Goal: Task Accomplishment & Management: Manage account settings

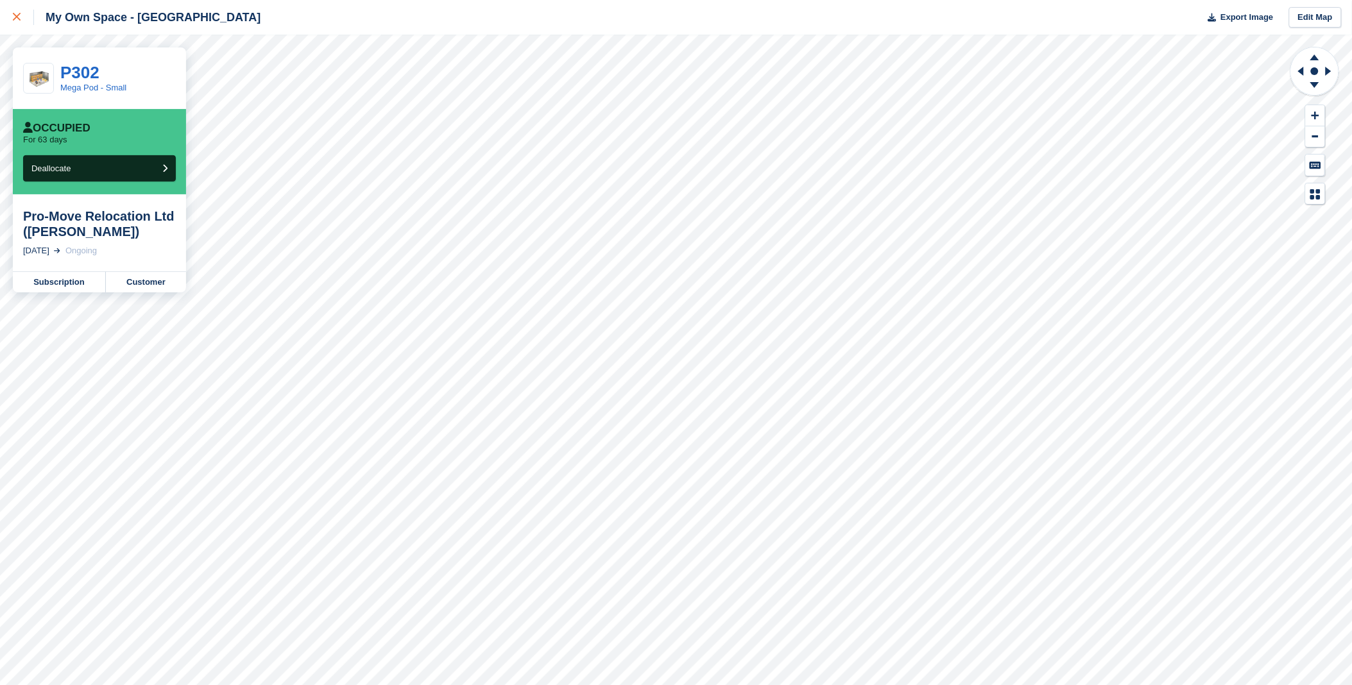
click at [17, 10] on div at bounding box center [23, 17] width 21 height 15
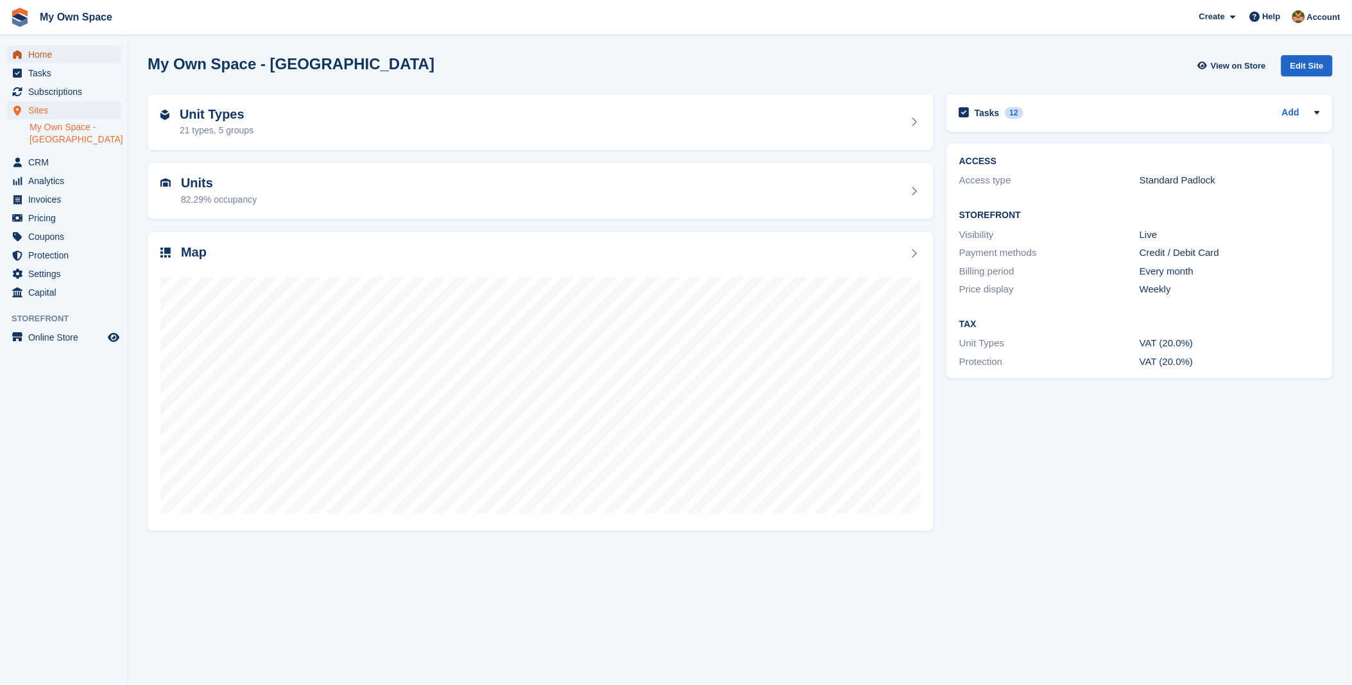
click at [27, 55] on link "Home" at bounding box center [63, 55] width 115 height 18
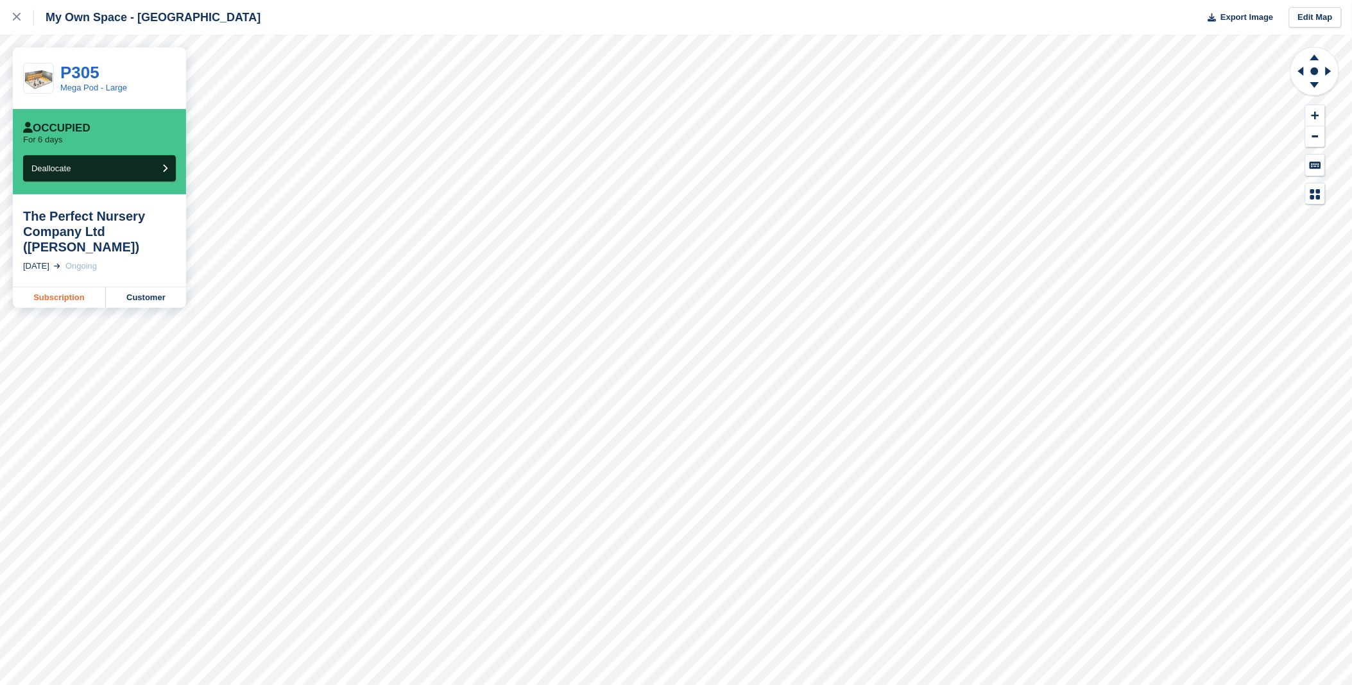
click at [58, 304] on link "Subscription" at bounding box center [59, 297] width 93 height 21
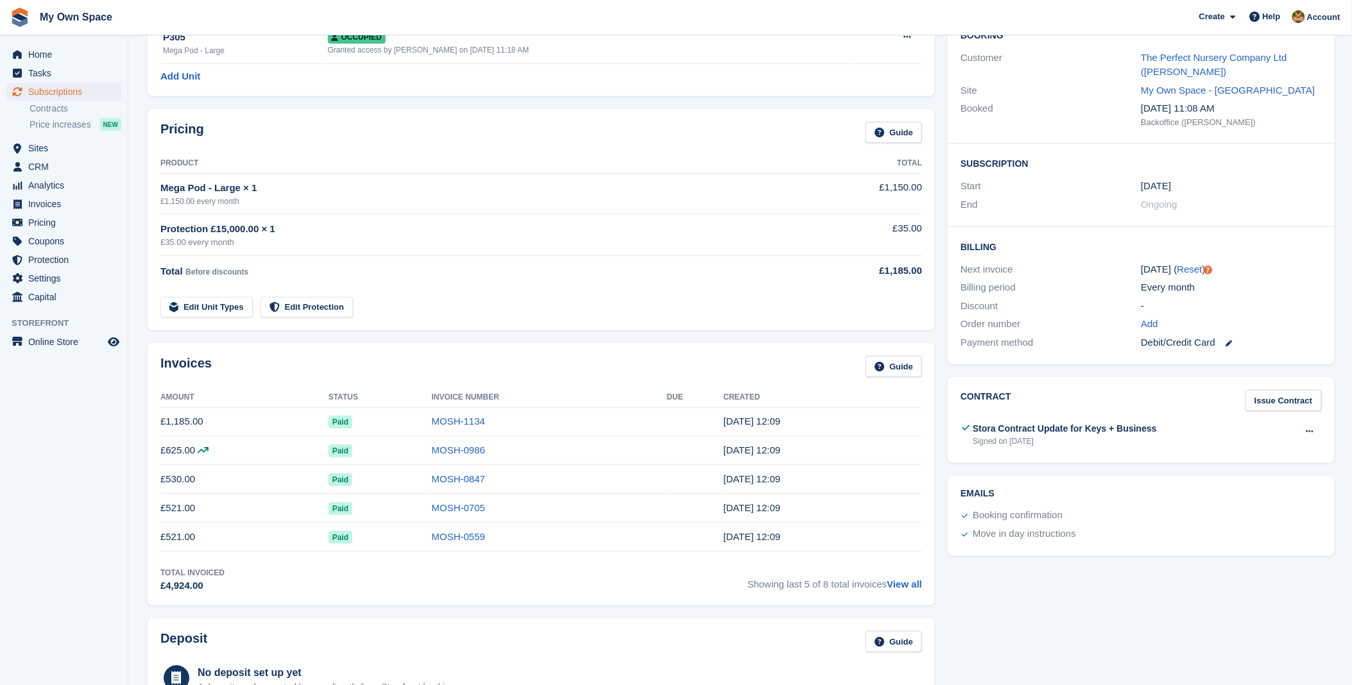
scroll to position [142, 0]
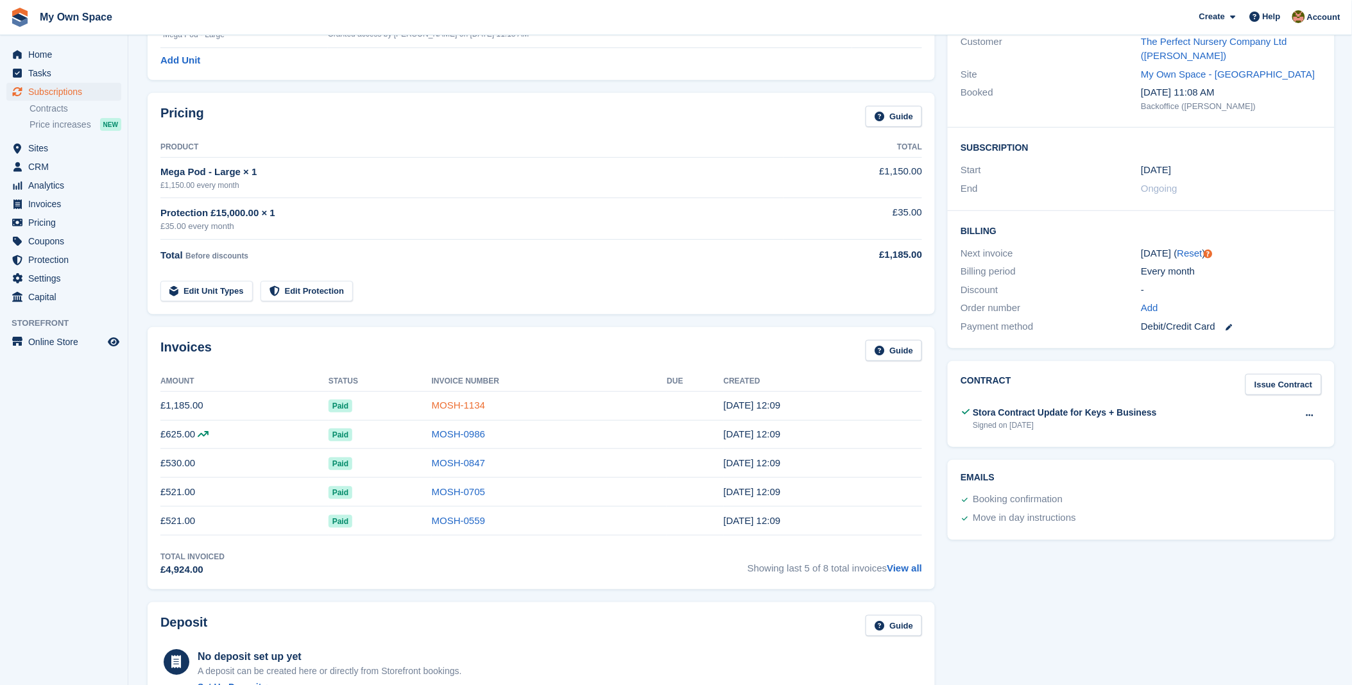
click at [460, 402] on link "MOSH-1134" at bounding box center [458, 405] width 53 height 11
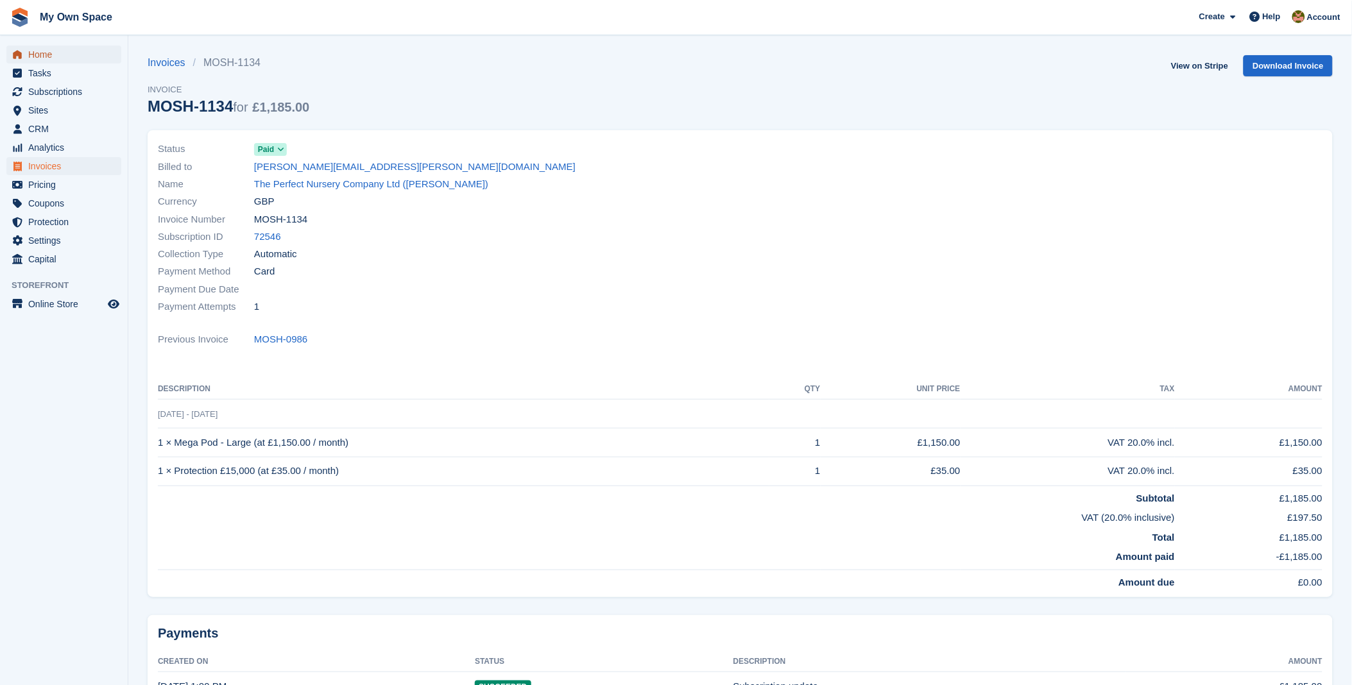
click at [51, 48] on span "Home" at bounding box center [66, 55] width 77 height 18
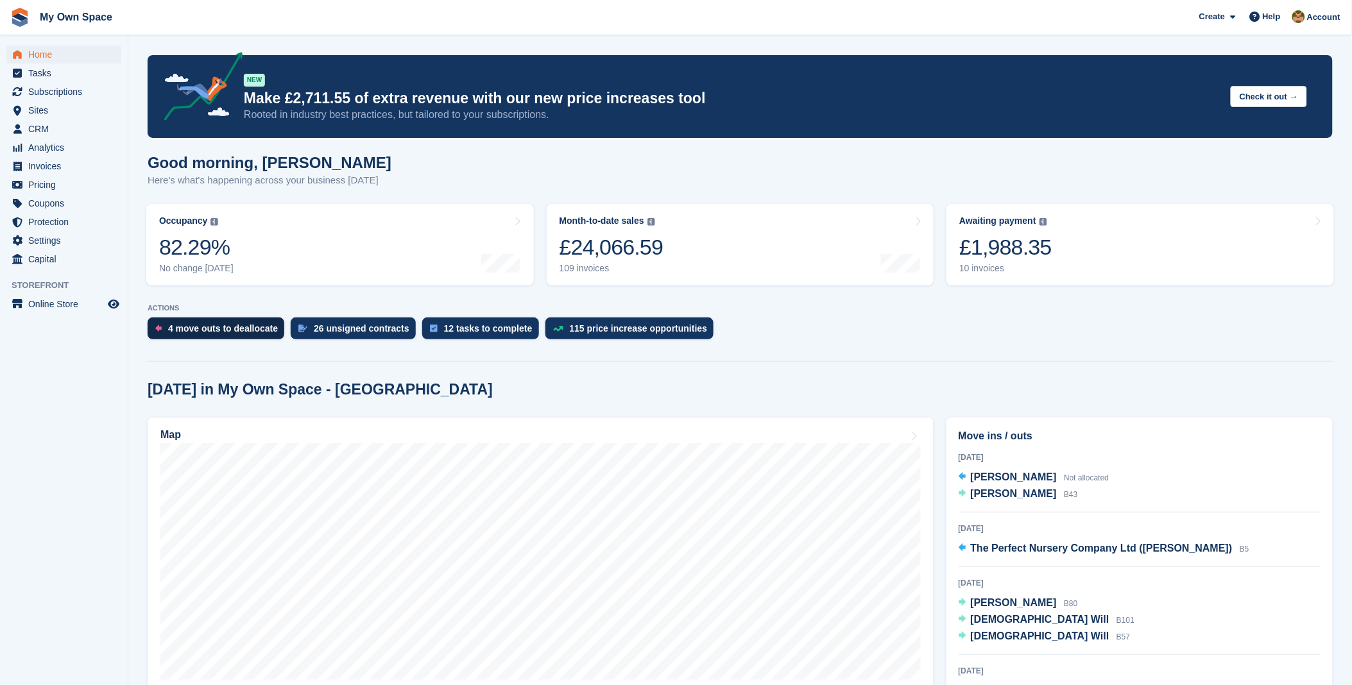
drag, startPoint x: 157, startPoint y: 315, endPoint x: 168, endPoint y: 322, distance: 13.5
click at [163, 319] on div "ACTIONS 4 move outs to deallocate 26 unsigned contracts 12 tasks to complete 11…" at bounding box center [740, 325] width 1185 height 42
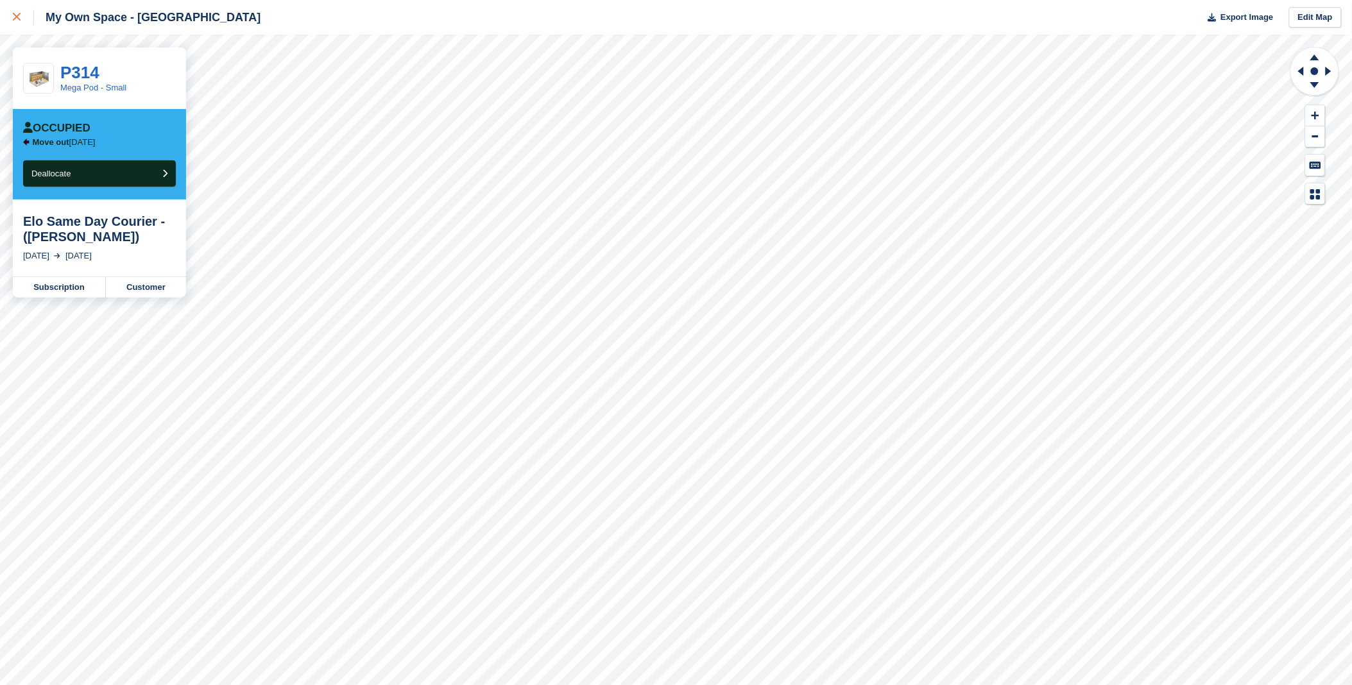
click at [22, 11] on div at bounding box center [23, 17] width 21 height 15
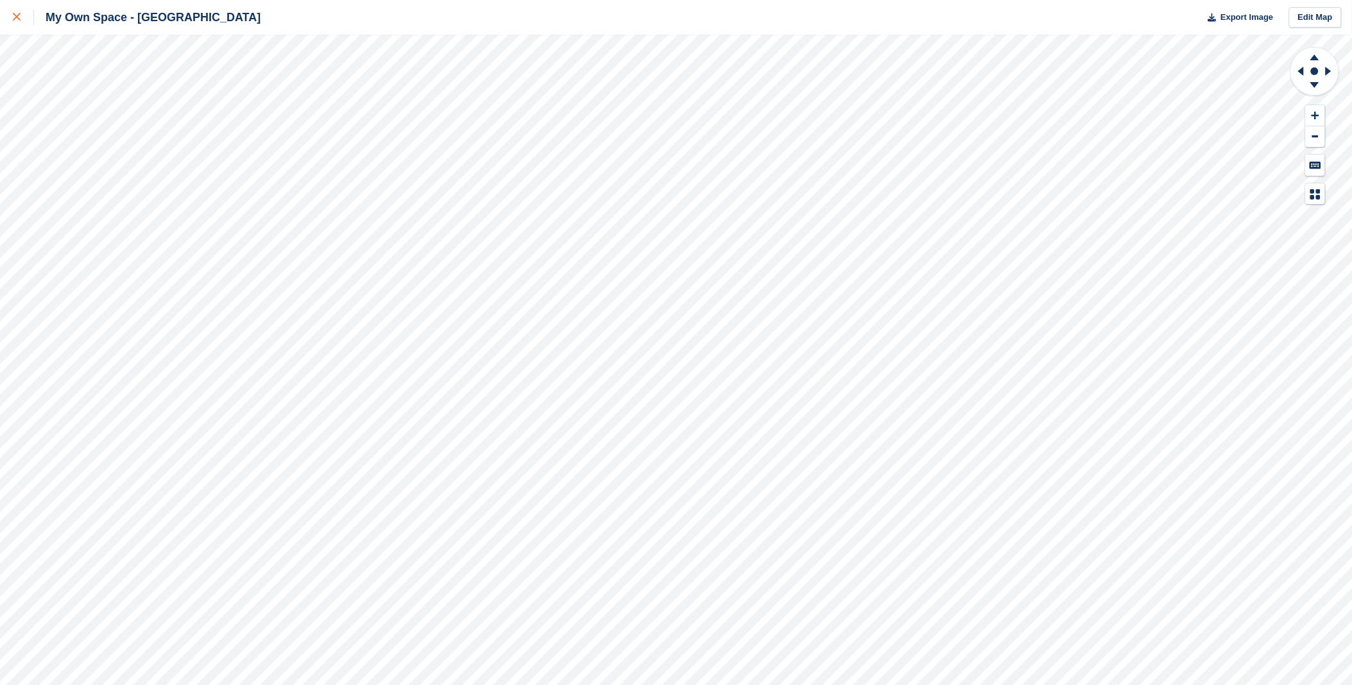
click at [18, 18] on icon at bounding box center [17, 17] width 8 height 8
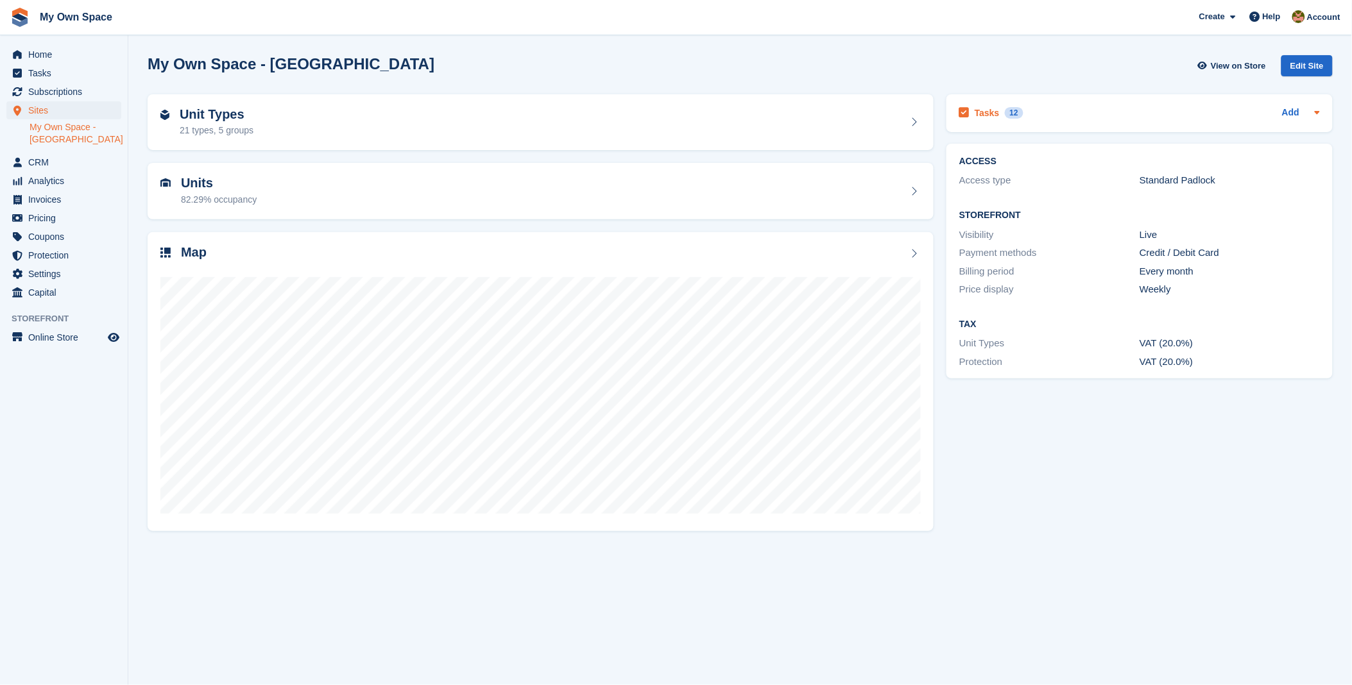
click at [989, 112] on h2 "Tasks" at bounding box center [986, 113] width 25 height 12
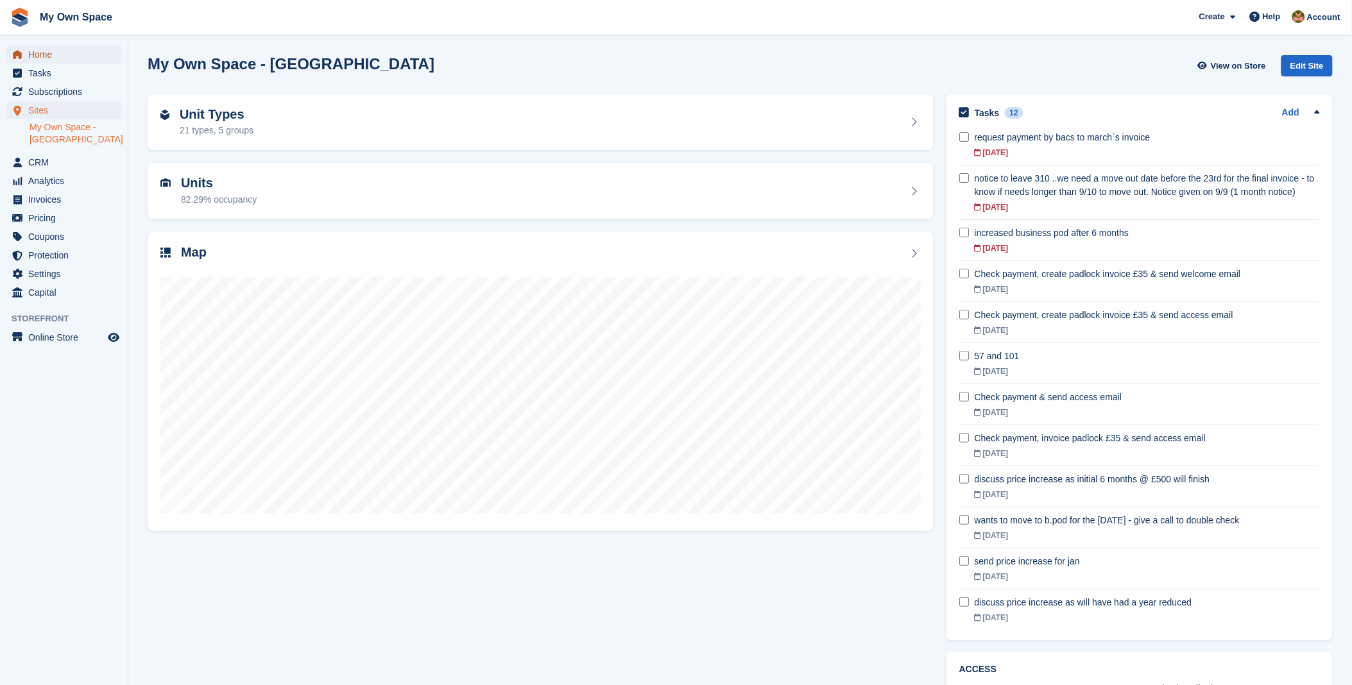
click at [49, 50] on span "Home" at bounding box center [66, 55] width 77 height 18
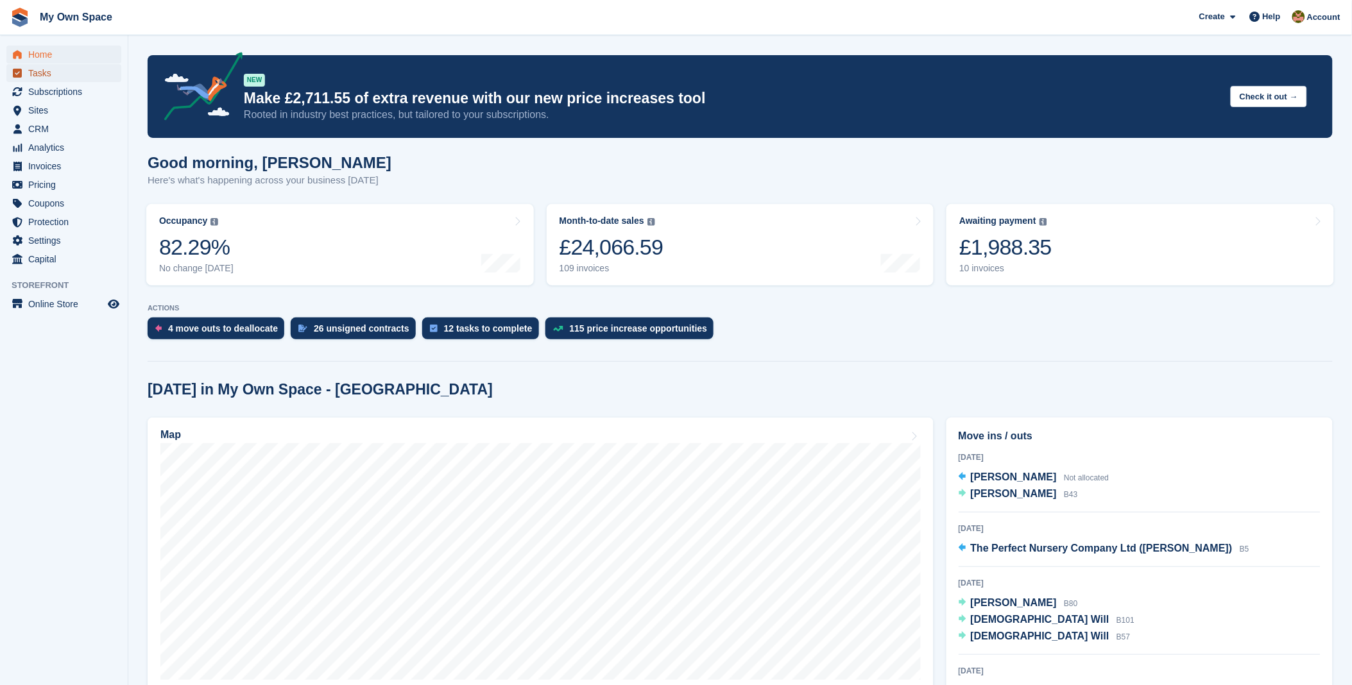
click at [65, 81] on span "Tasks" at bounding box center [66, 73] width 77 height 18
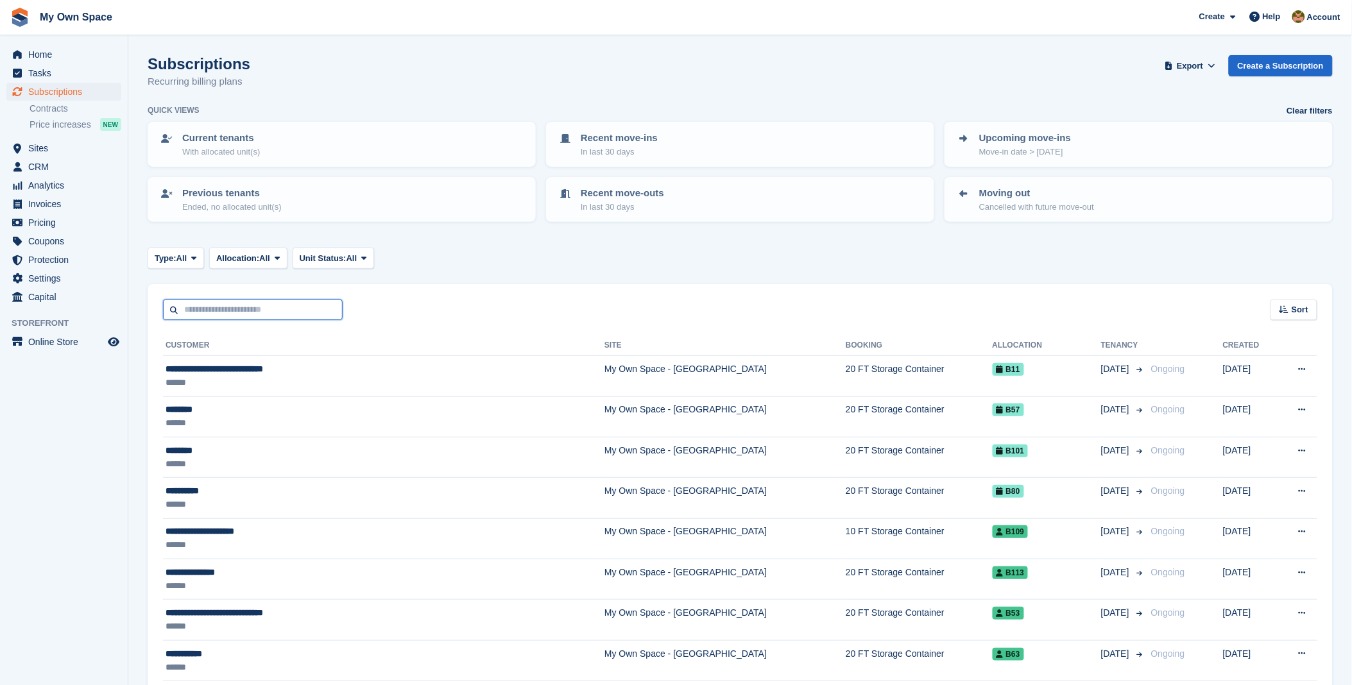
click at [234, 314] on input "text" at bounding box center [253, 310] width 180 height 21
type input "******"
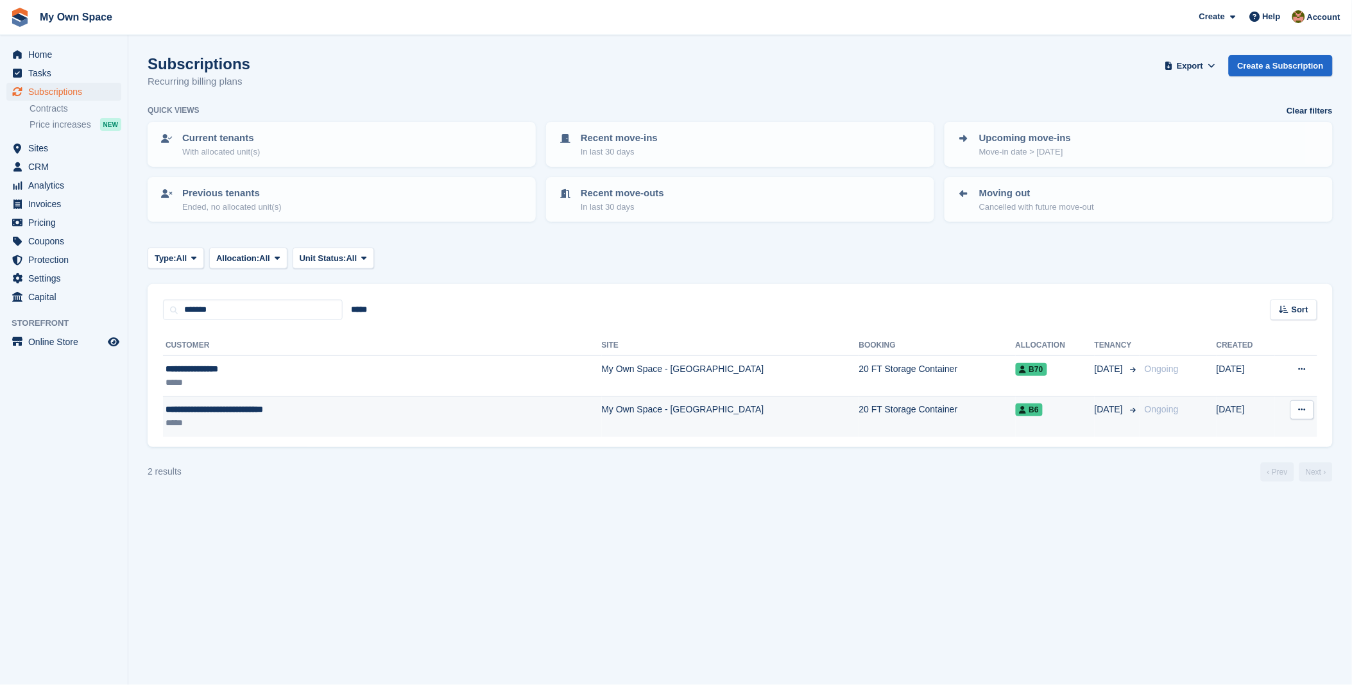
click at [253, 396] on td "**********" at bounding box center [382, 416] width 439 height 40
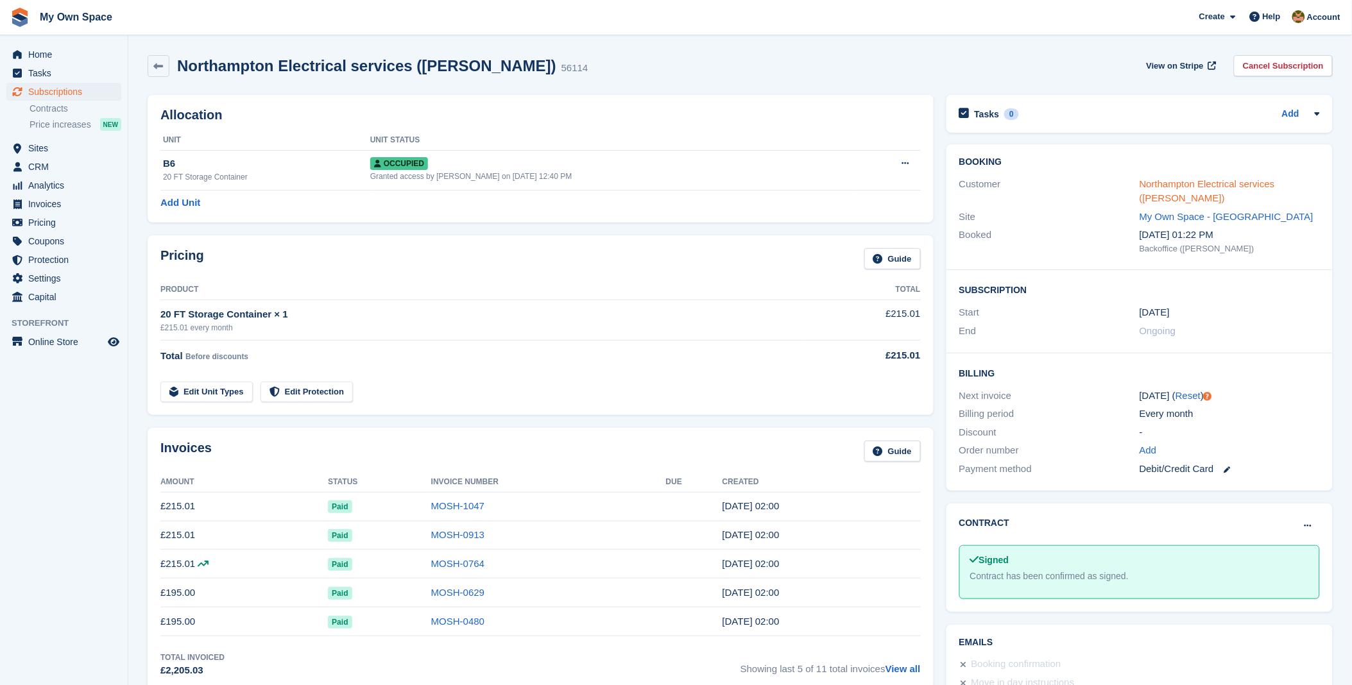
click at [1168, 199] on link "Northampton Electrical services ([PERSON_NAME])" at bounding box center [1206, 191] width 135 height 26
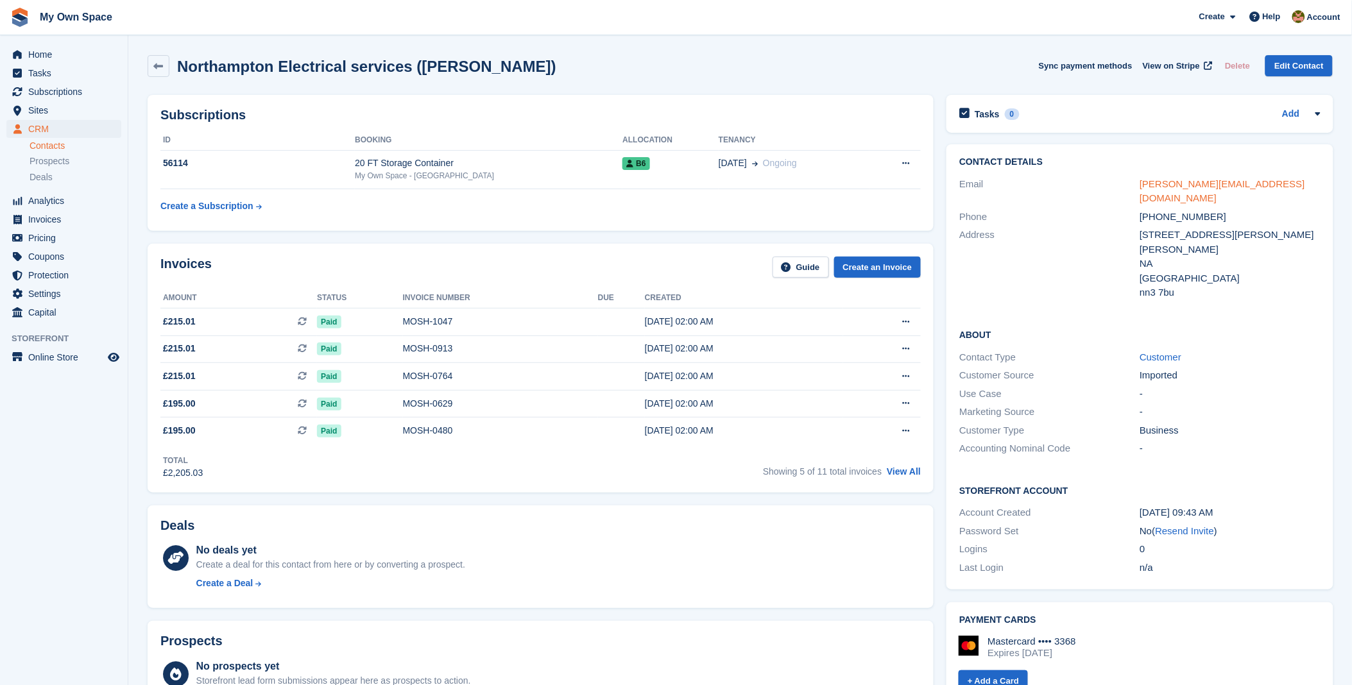
click at [1196, 187] on link "nathan_nesltd@yahoo.com" at bounding box center [1222, 191] width 166 height 26
click at [909, 479] on div "Showing 5 of 11 total invoices View All" at bounding box center [842, 470] width 158 height 20
click at [911, 473] on link "View All" at bounding box center [904, 471] width 34 height 10
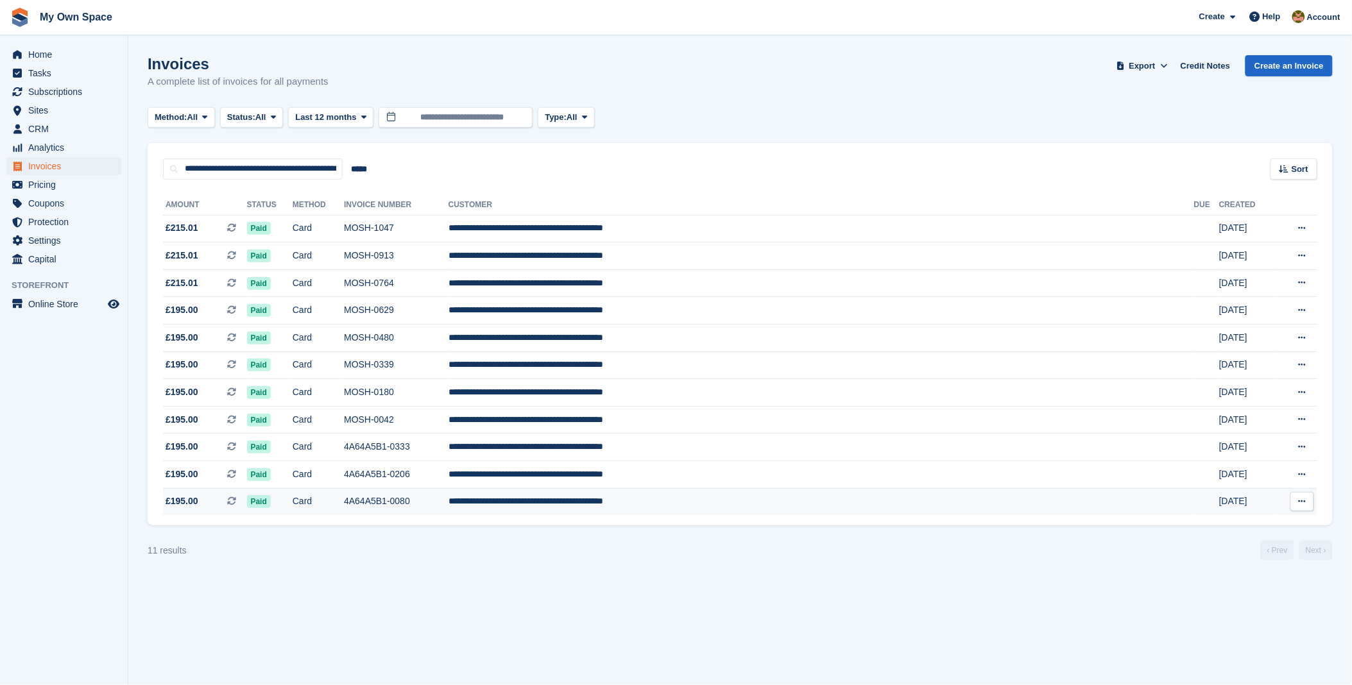
click at [448, 505] on td "4A64A5B1-0080" at bounding box center [396, 501] width 105 height 27
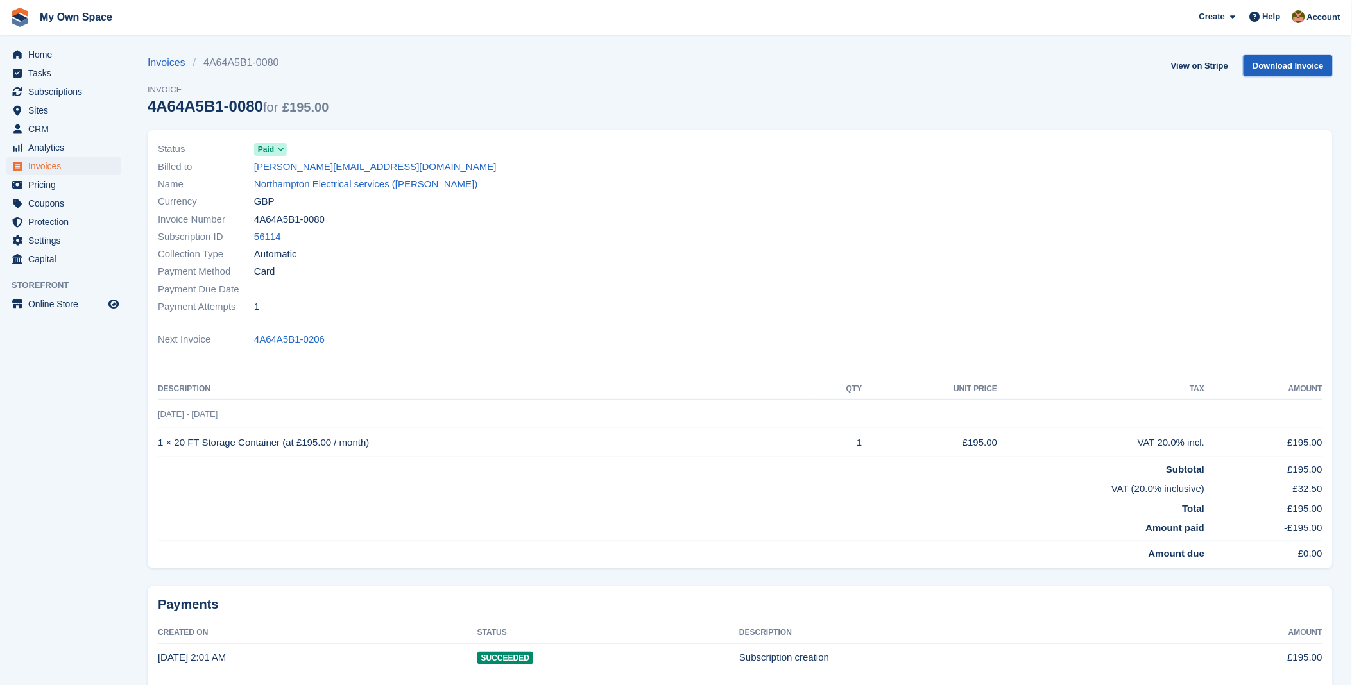
click at [1300, 69] on link "Download Invoice" at bounding box center [1287, 65] width 89 height 21
click at [1198, 69] on link "View on Stripe" at bounding box center [1199, 65] width 67 height 21
click at [295, 191] on link "Northampton Electrical services (Nathan Horsley)" at bounding box center [365, 184] width 223 height 15
click at [362, 186] on link "Northampton Electrical services (Nathan Horsley)" at bounding box center [365, 184] width 223 height 15
click at [56, 48] on span "Home" at bounding box center [66, 55] width 77 height 18
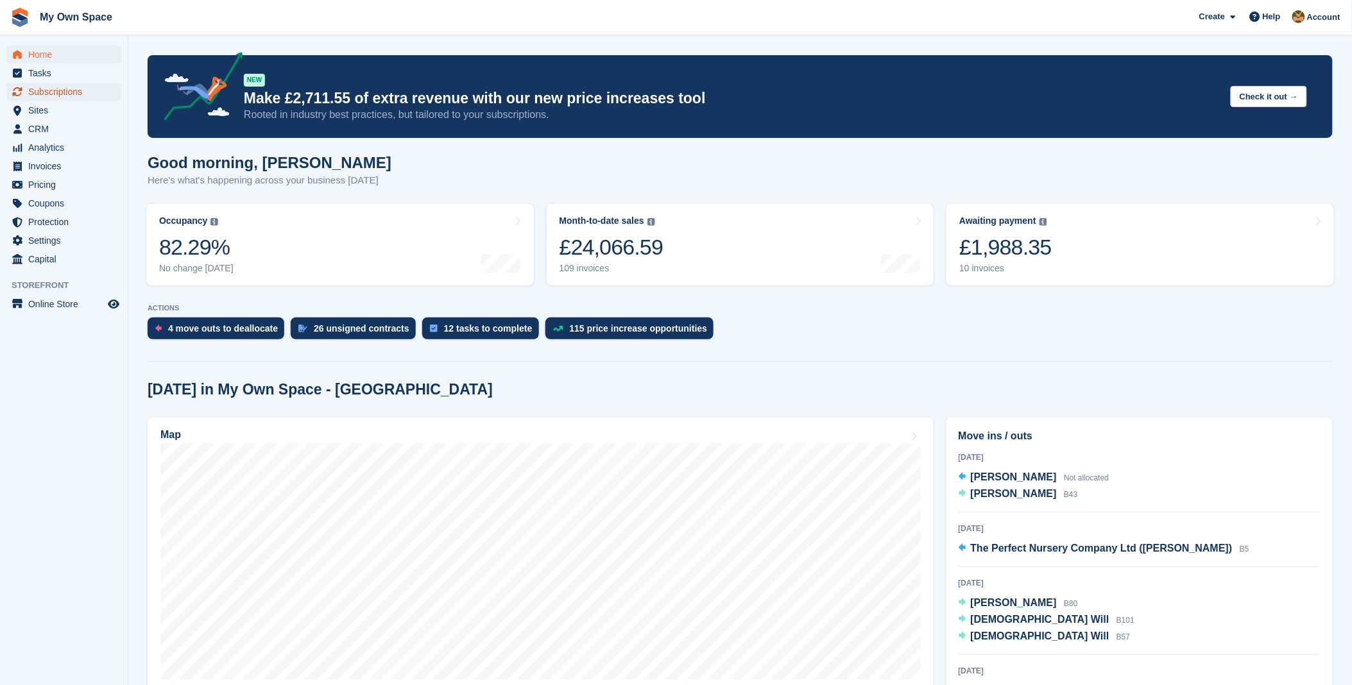
click at [77, 87] on span "Subscriptions" at bounding box center [66, 92] width 77 height 18
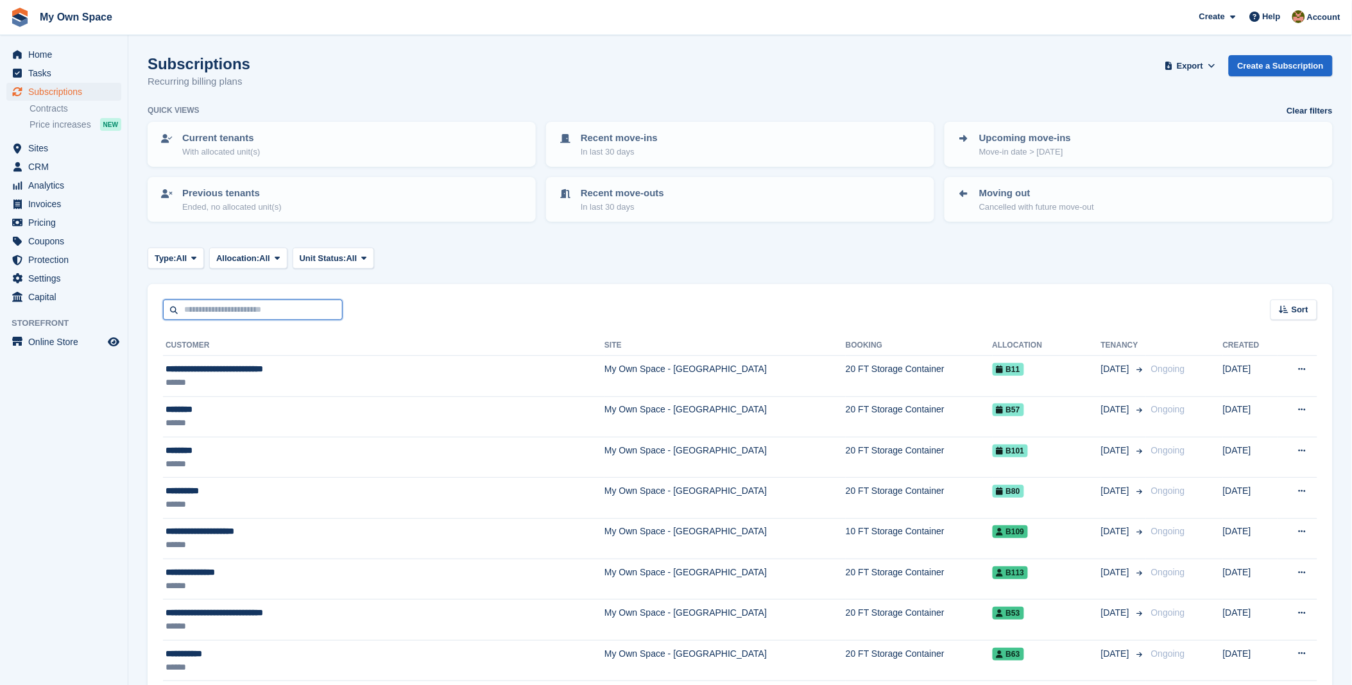
click at [217, 304] on input "text" at bounding box center [253, 310] width 180 height 21
type input "******"
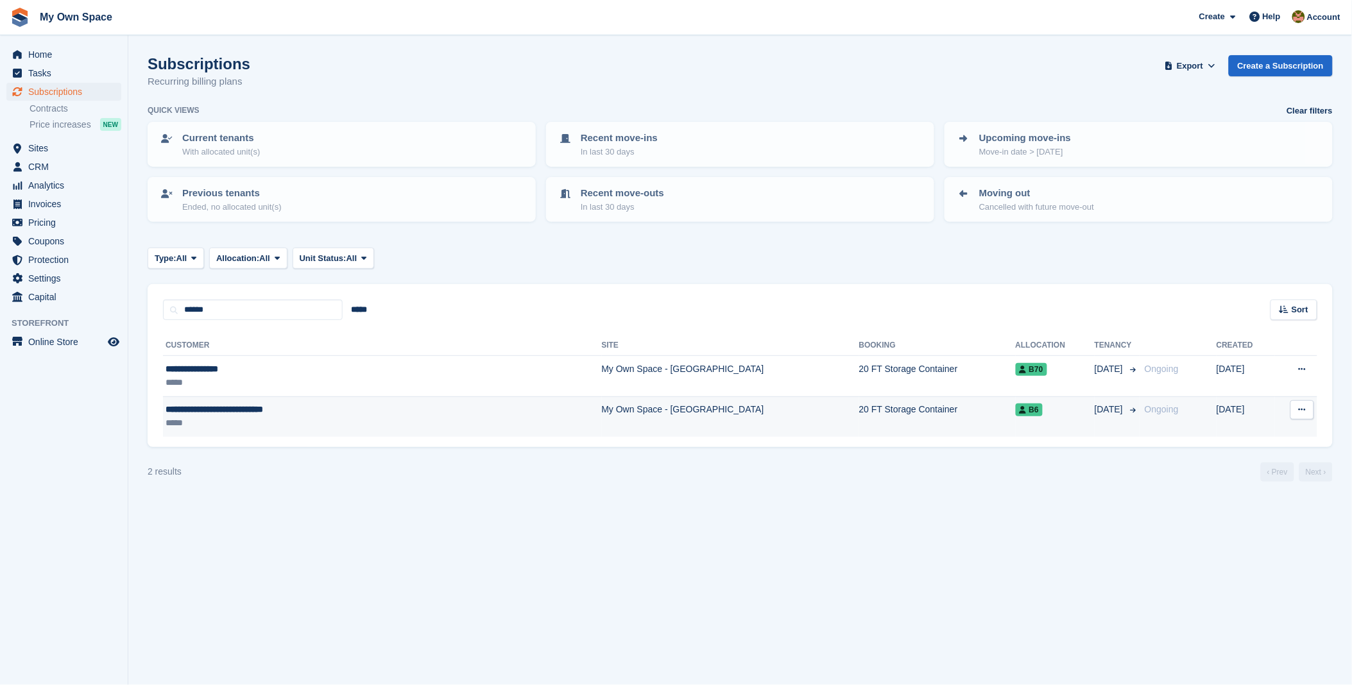
click at [228, 405] on span "**********" at bounding box center [215, 409] width 98 height 9
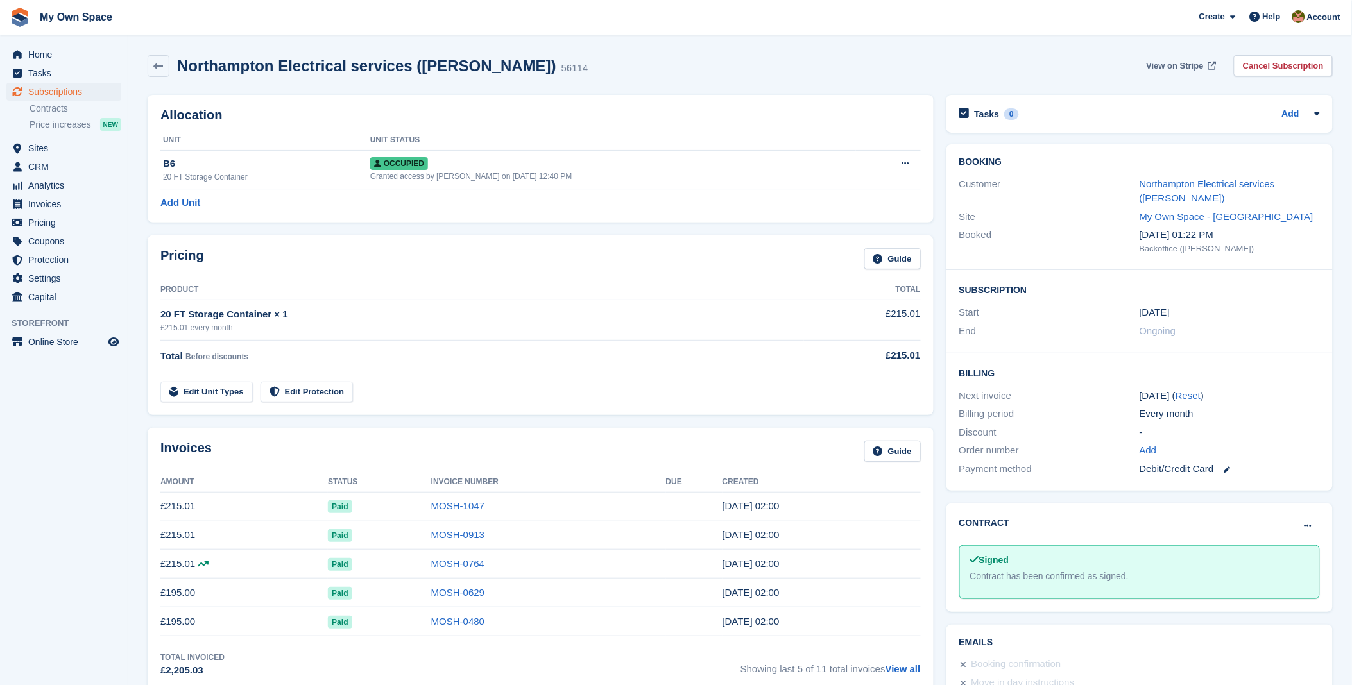
click at [1157, 71] on span "View on Stripe" at bounding box center [1174, 66] width 57 height 13
click at [54, 55] on span "Home" at bounding box center [66, 55] width 77 height 18
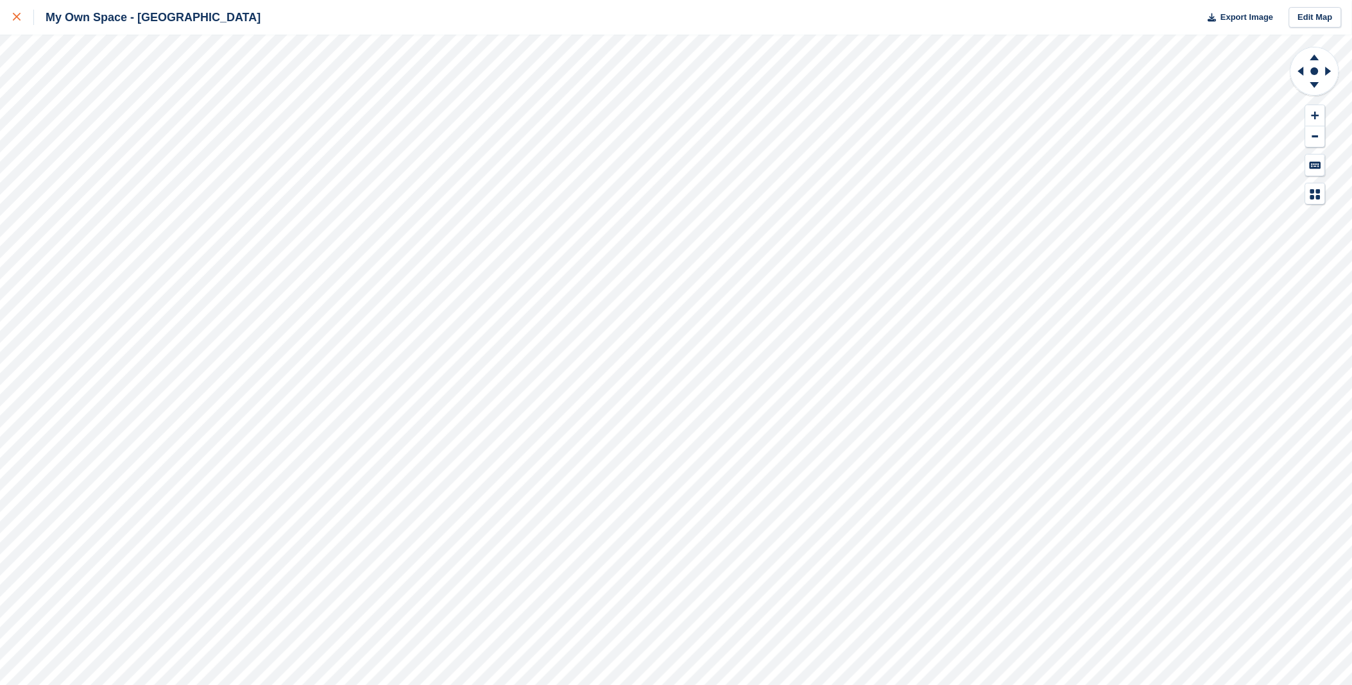
click at [21, 14] on div at bounding box center [23, 17] width 21 height 15
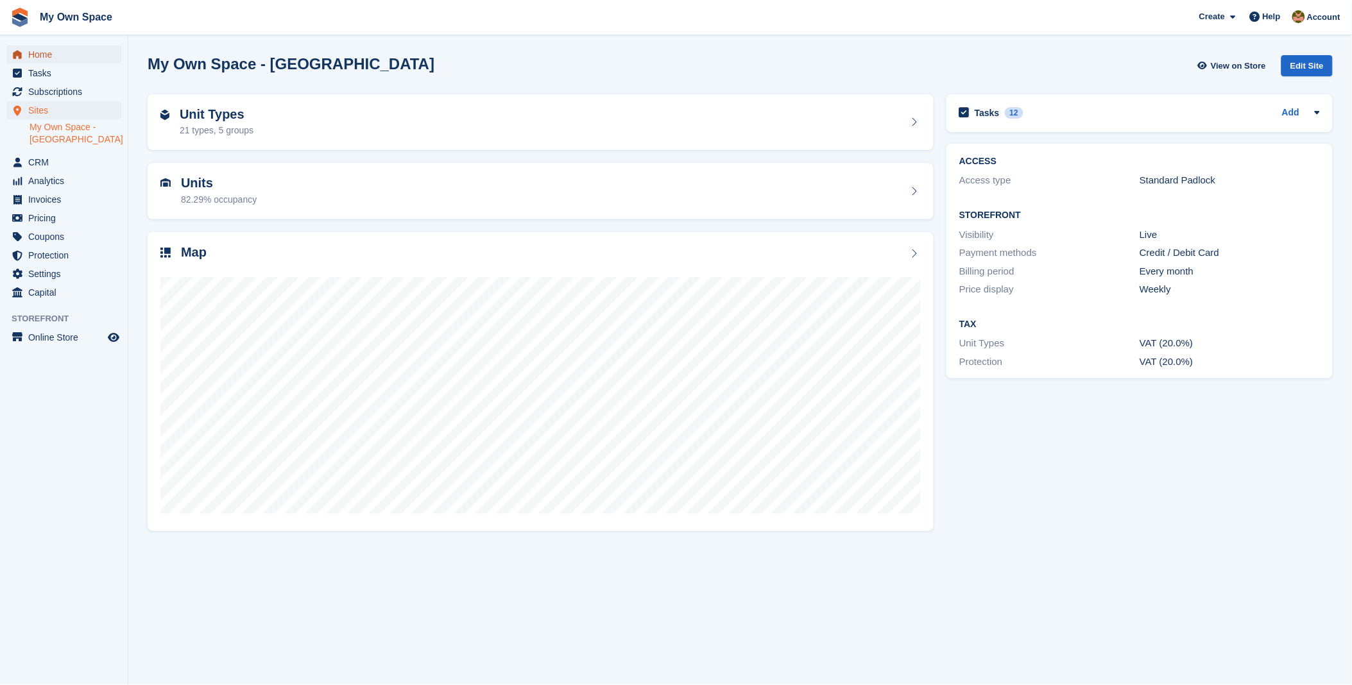
click at [45, 50] on span "Home" at bounding box center [66, 55] width 77 height 18
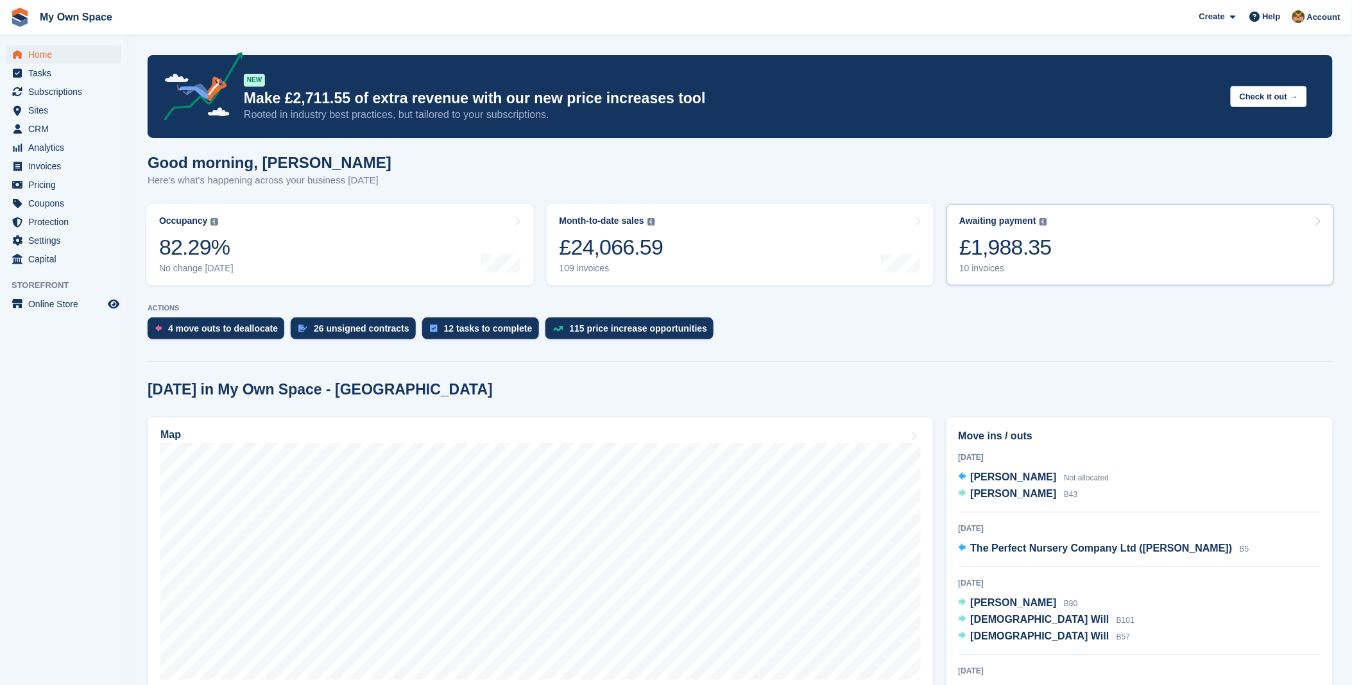
click at [1069, 252] on link "Awaiting payment The total outstanding balance on all open invoices. £1,988.35 …" at bounding box center [1139, 244] width 387 height 81
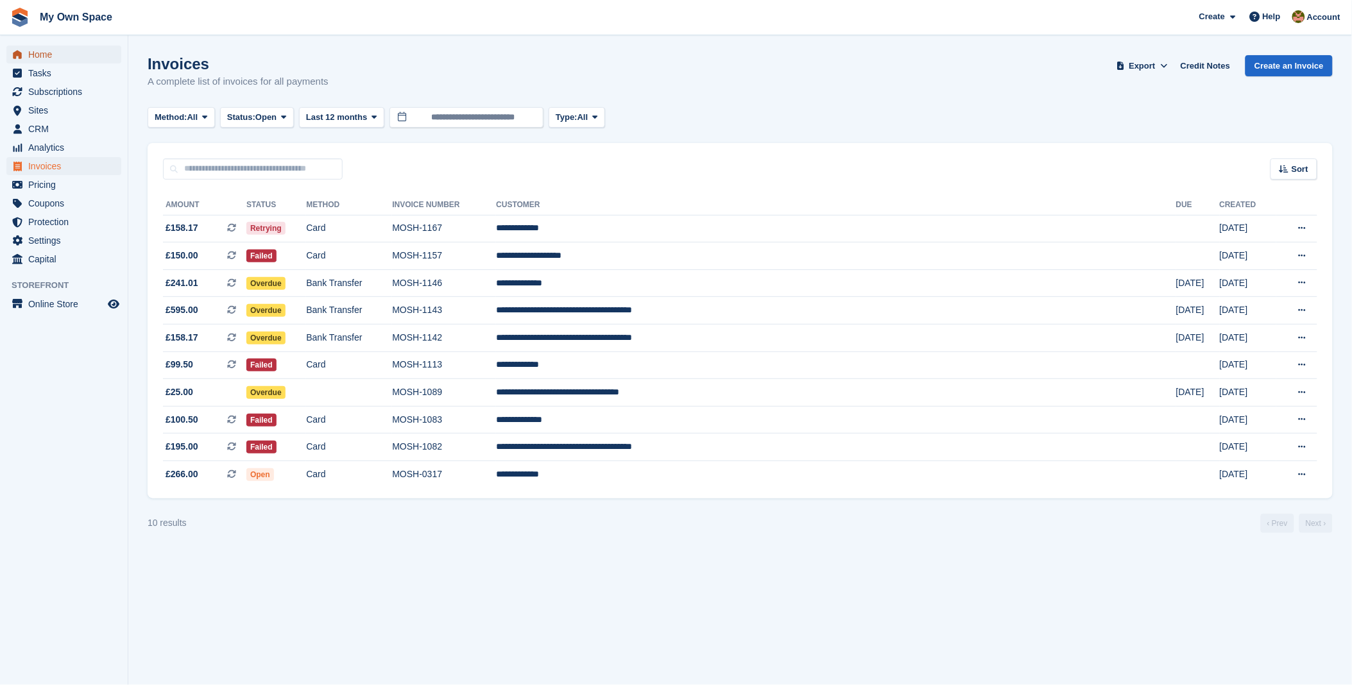
click at [59, 58] on span "Home" at bounding box center [66, 55] width 77 height 18
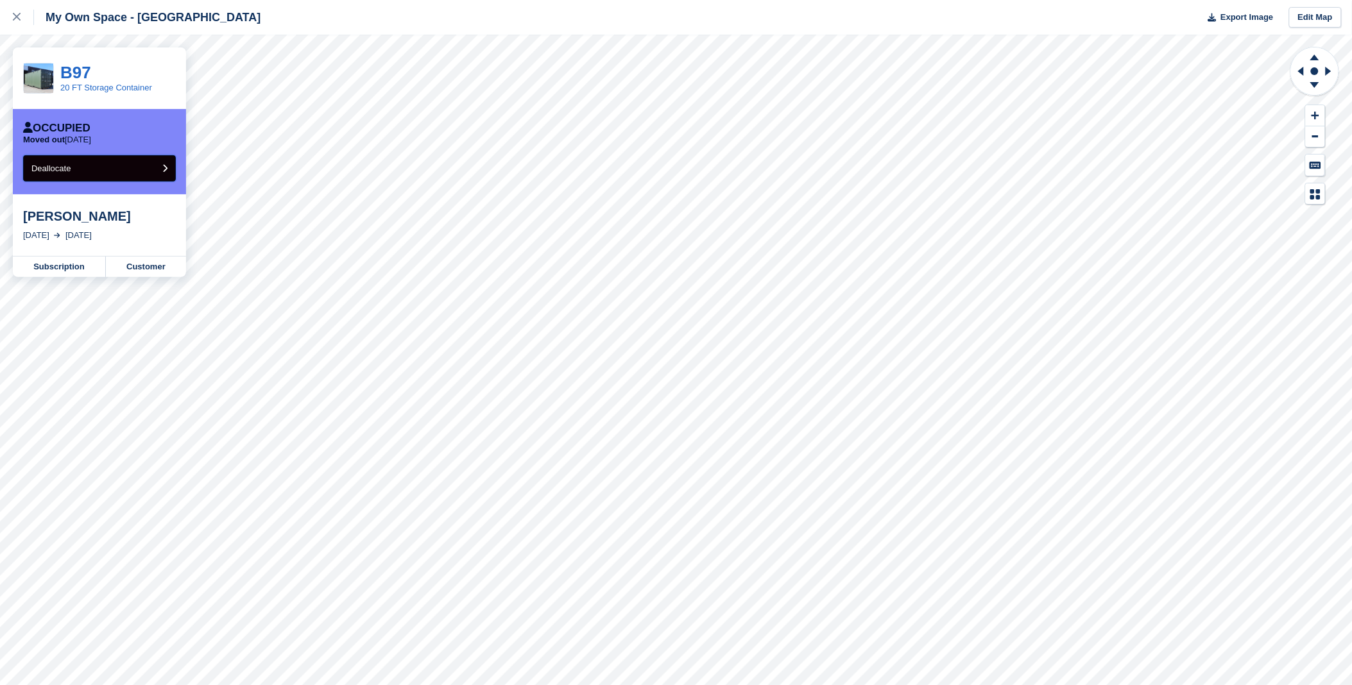
click at [121, 167] on button "Deallocate" at bounding box center [99, 168] width 153 height 26
click at [20, 12] on div at bounding box center [23, 17] width 21 height 15
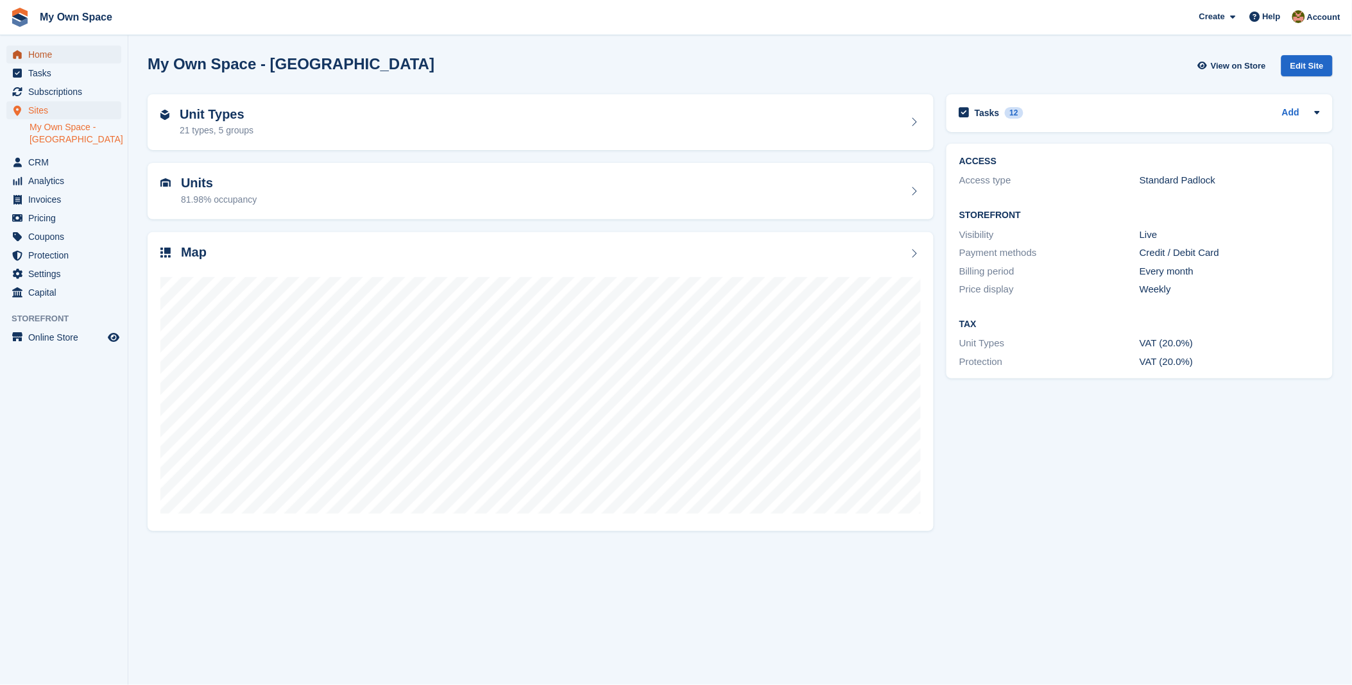
click at [46, 48] on span "Home" at bounding box center [66, 55] width 77 height 18
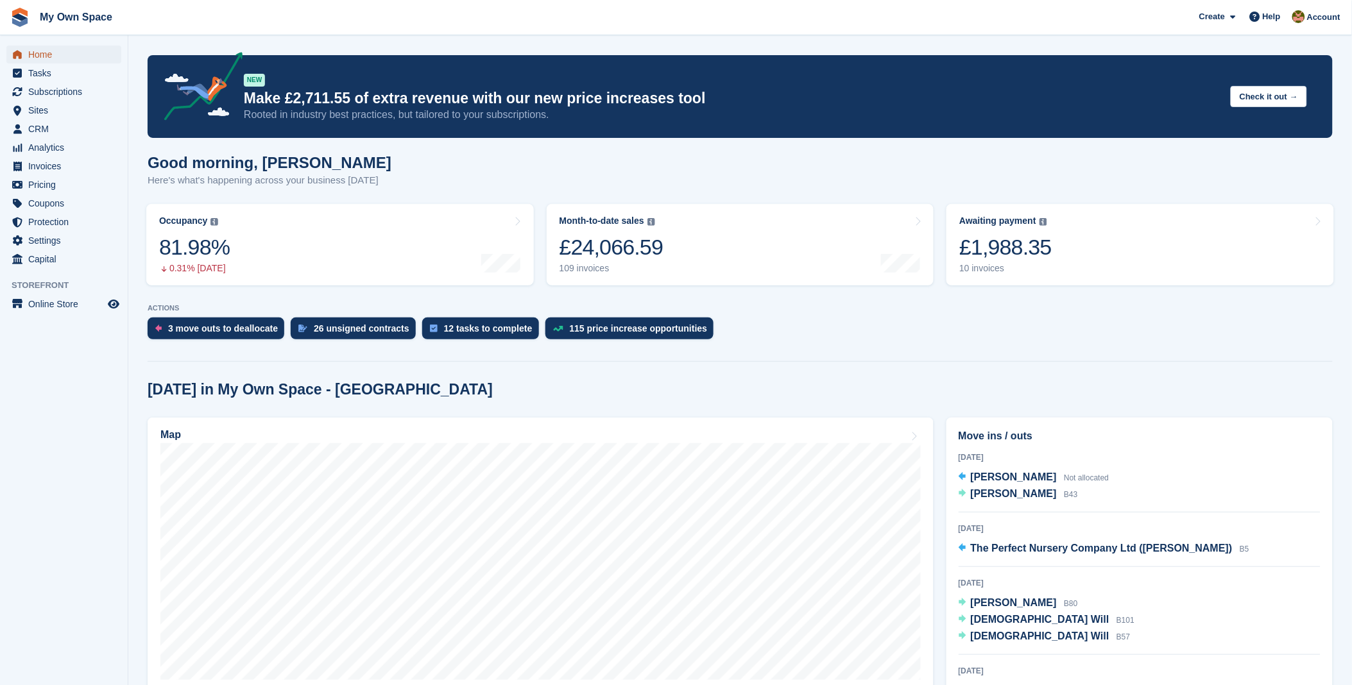
click at [48, 55] on span "Home" at bounding box center [66, 55] width 77 height 18
